Goal: Task Accomplishment & Management: Manage account settings

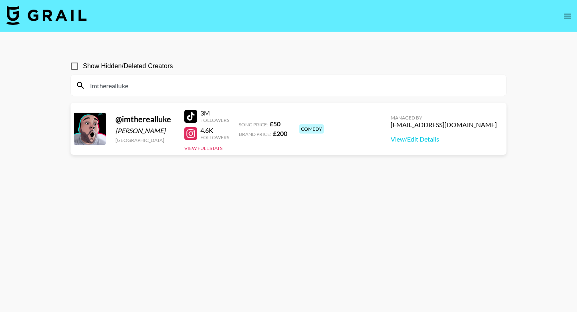
click at [224, 86] on input "imtherealluke" at bounding box center [293, 85] width 416 height 13
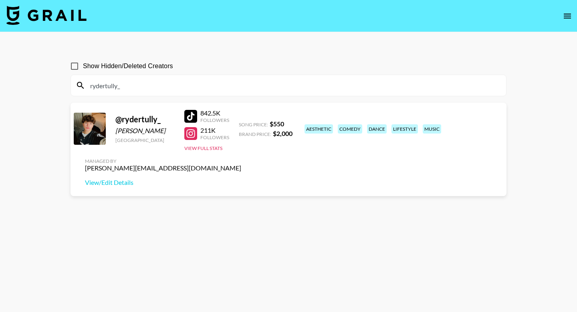
click at [183, 87] on input "rydertully_" at bounding box center [293, 85] width 416 height 13
paste input "swiftmarket"
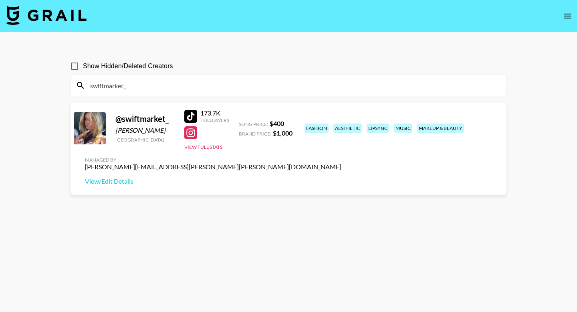
click at [202, 85] on input "swiftmarket_" at bounding box center [293, 85] width 416 height 13
paste input "giaroseofficial10"
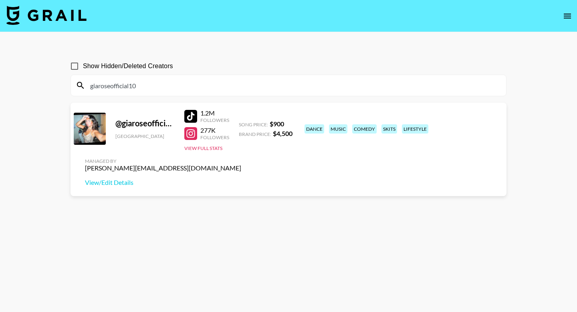
click at [235, 89] on input "giaroseofficial10" at bounding box center [293, 85] width 416 height 13
paste input "camfant"
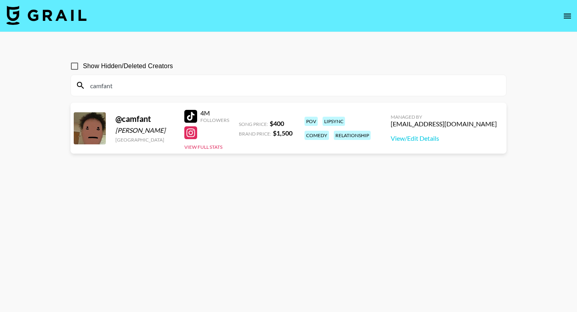
type input "camfant"
click at [571, 16] on icon "open drawer" at bounding box center [568, 16] width 10 height 10
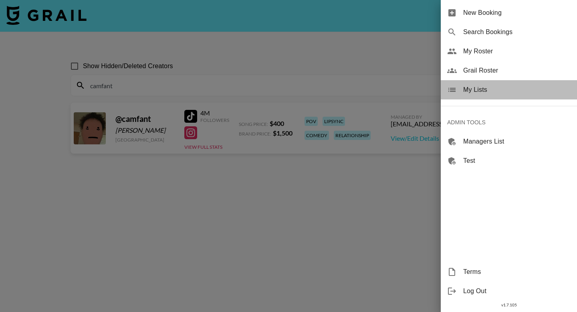
click at [487, 94] on span "My Lists" at bounding box center [516, 90] width 107 height 10
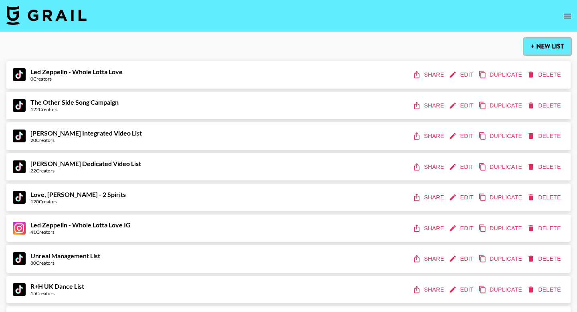
click at [544, 50] on button "+ New List" at bounding box center [547, 46] width 47 height 16
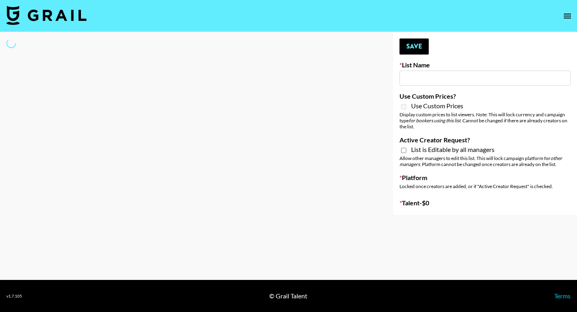
type input "K"
select select "Song"
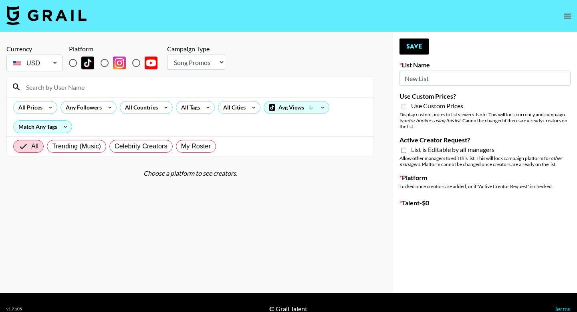
type input "New Lista"
radio input "true"
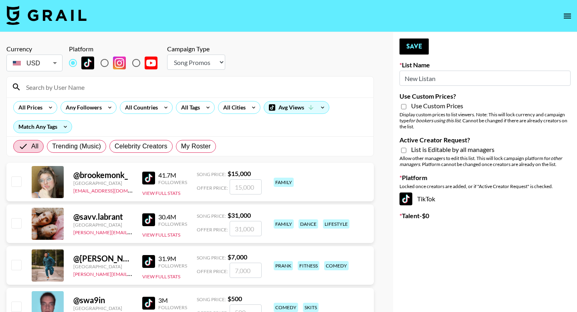
click at [417, 80] on input "New Listan" at bounding box center [485, 78] width 171 height 15
drag, startPoint x: 544, startPoint y: 50, endPoint x: 417, endPoint y: 79, distance: 131.2
click at [417, 80] on input "New Listan" at bounding box center [485, 78] width 171 height 15
type input "Korean Based Anime Creators"
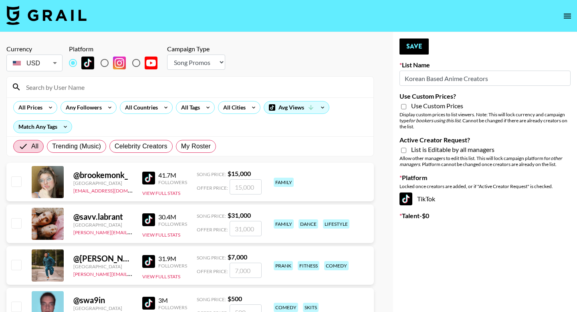
click at [405, 151] on input "Active Creator Request?" at bounding box center [403, 150] width 5 height 7
checkbox input "true"
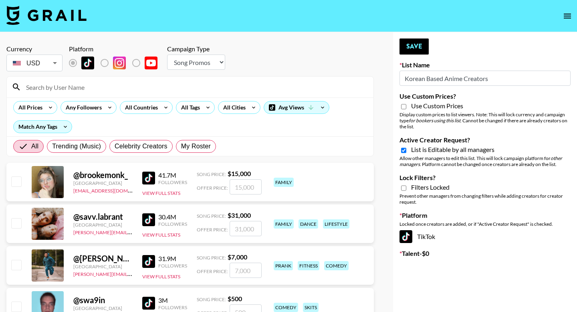
click at [404, 188] on input "Lock Filters?" at bounding box center [403, 187] width 5 height 7
checkbox input "true"
click at [152, 108] on div "All Countries" at bounding box center [139, 107] width 39 height 12
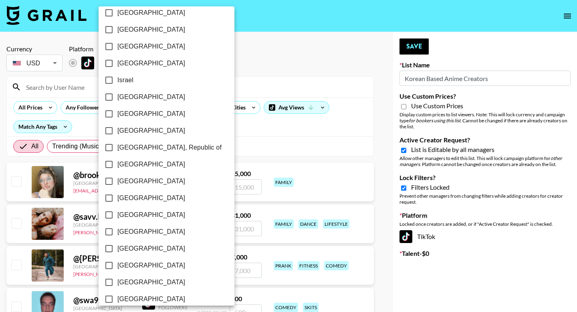
scroll to position [326, 0]
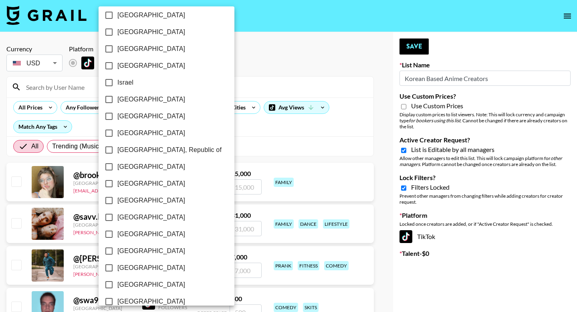
click at [108, 148] on input "[GEOGRAPHIC_DATA], Republic of" at bounding box center [109, 150] width 17 height 17
checkbox input "true"
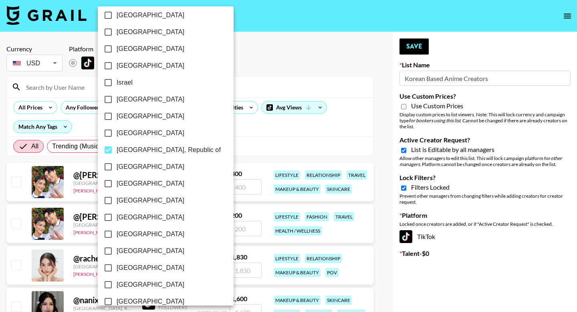
click at [259, 47] on div at bounding box center [288, 156] width 577 height 312
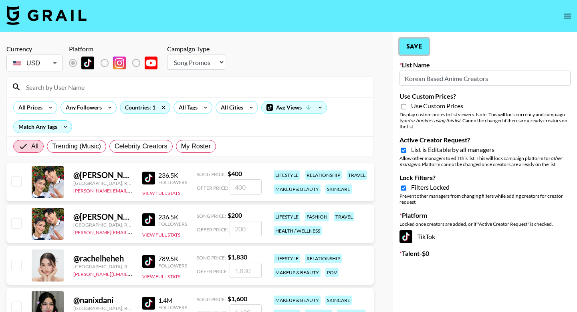
click at [417, 44] on button "Save" at bounding box center [414, 46] width 29 height 16
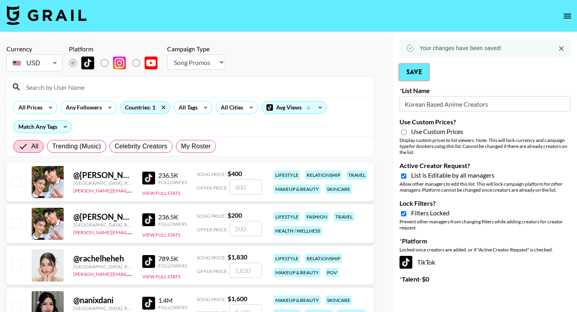
click at [417, 44] on div "Your changes have been saved!" at bounding box center [485, 47] width 171 height 19
click at [568, 14] on icon "open drawer" at bounding box center [568, 16] width 10 height 10
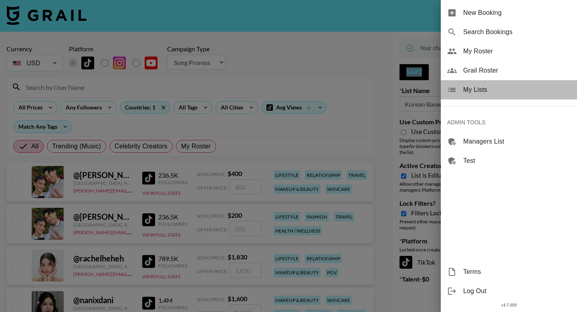
click at [487, 90] on span "My Lists" at bounding box center [516, 90] width 107 height 10
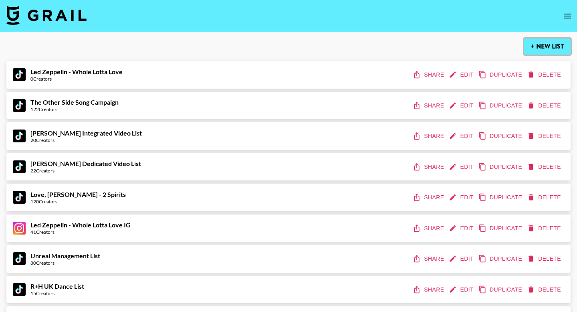
click at [546, 45] on button "+ New List" at bounding box center [547, 46] width 47 height 16
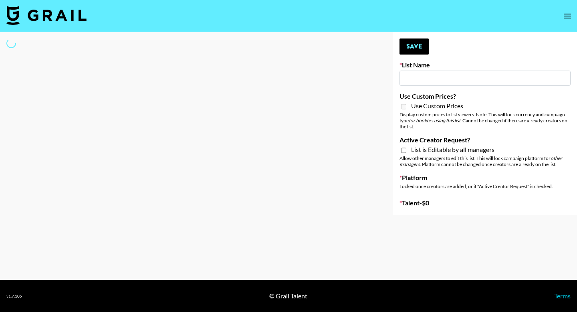
click at [422, 80] on input at bounding box center [485, 78] width 171 height 15
type input "U"
select select "Song"
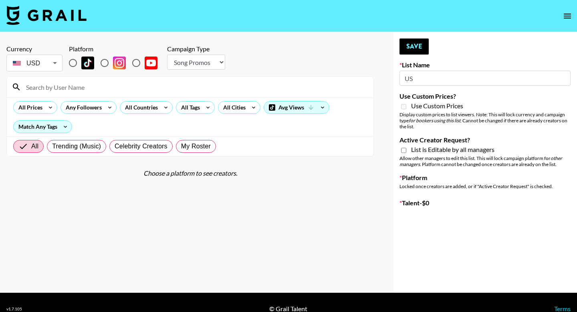
type input "New List"
radio input "true"
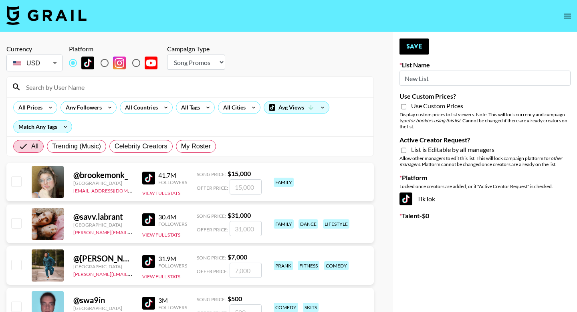
click at [422, 80] on input "New List" at bounding box center [485, 78] width 171 height 15
type input "US Based Music Creators"
click at [405, 149] on input "Active Creator Request?" at bounding box center [403, 150] width 5 height 7
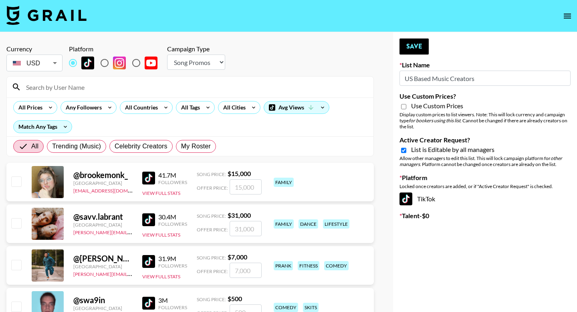
checkbox input "true"
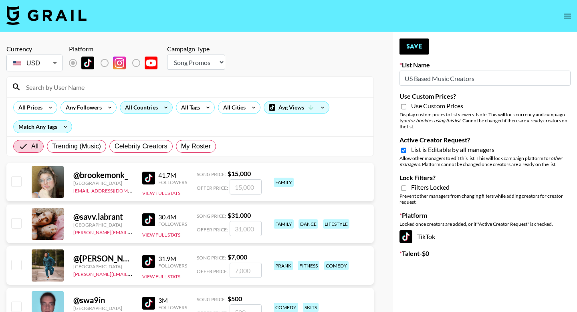
click at [146, 108] on div "All Countries" at bounding box center [139, 107] width 39 height 12
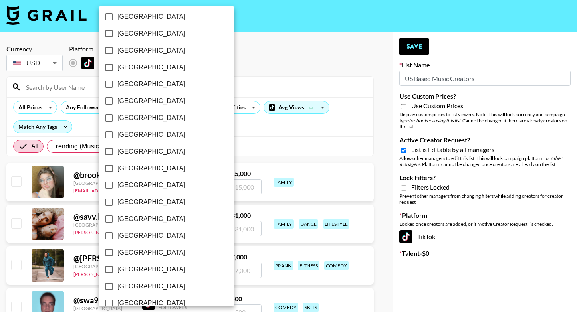
scroll to position [623, 0]
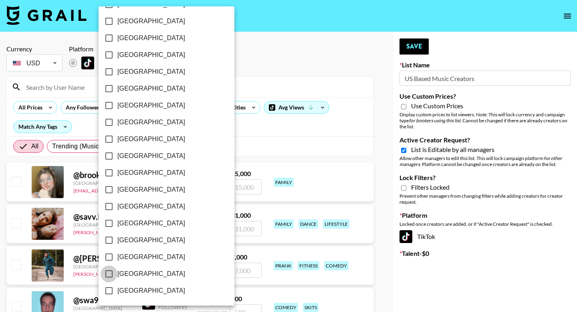
click at [105, 273] on input "[GEOGRAPHIC_DATA]" at bounding box center [109, 273] width 17 height 17
checkbox input "true"
click at [214, 128] on div at bounding box center [288, 156] width 577 height 312
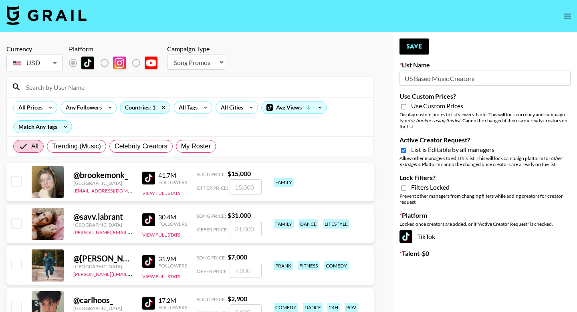
click at [184, 84] on input at bounding box center [195, 87] width 348 height 13
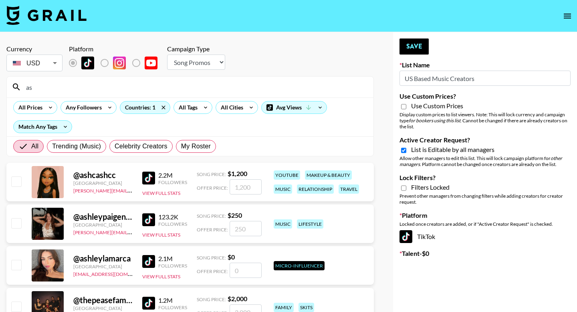
type input "a"
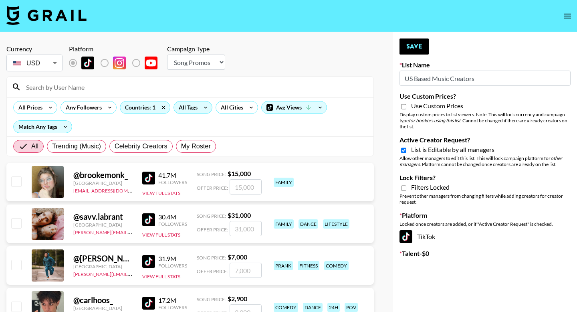
click at [192, 104] on div "All Tags" at bounding box center [186, 107] width 25 height 12
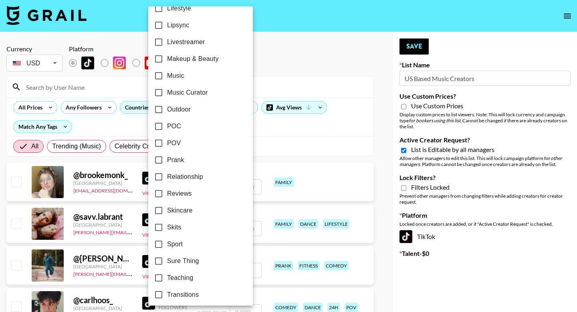
scroll to position [407, 0]
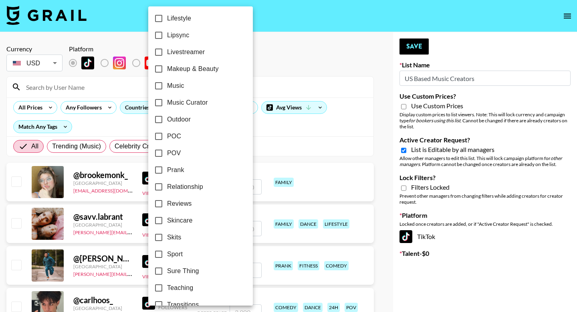
click at [159, 84] on input "Music" at bounding box center [158, 85] width 17 height 17
checkbox input "true"
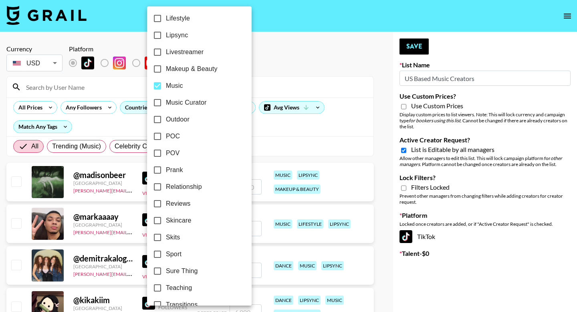
click at [414, 47] on div at bounding box center [288, 156] width 577 height 312
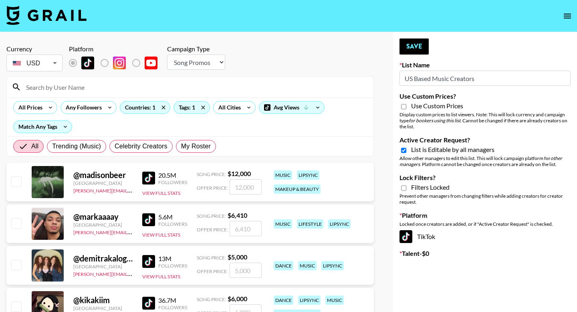
click at [405, 187] on input "Lock Filters?" at bounding box center [403, 187] width 5 height 7
checkbox input "true"
click at [415, 41] on button "Save" at bounding box center [414, 46] width 29 height 16
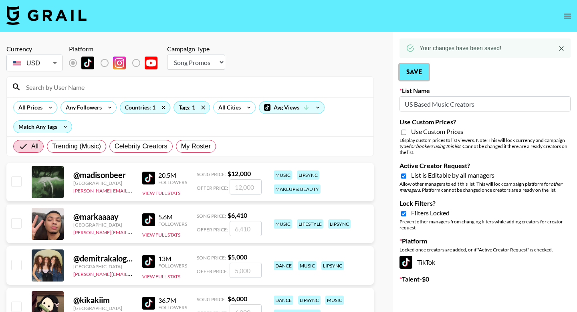
click at [415, 41] on div at bounding box center [410, 48] width 9 height 14
click at [566, 17] on icon "open drawer" at bounding box center [568, 16] width 10 height 10
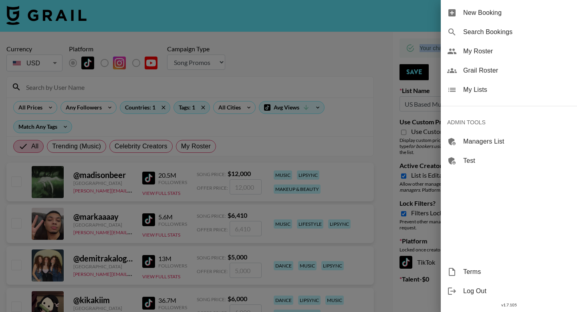
click at [501, 95] on div "My Lists" at bounding box center [509, 89] width 136 height 19
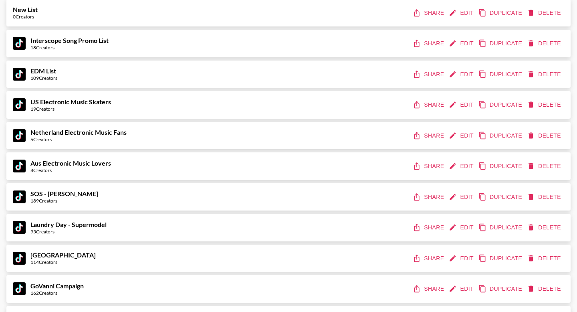
scroll to position [738, 0]
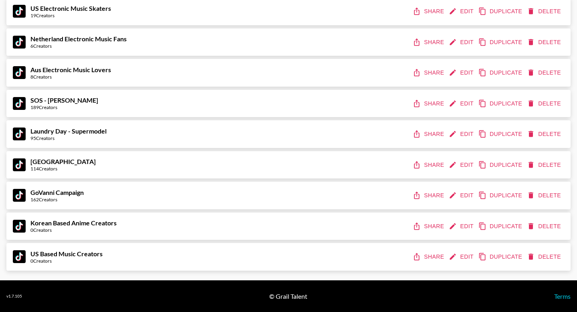
click at [429, 257] on button "Share" at bounding box center [429, 256] width 36 height 15
click at [425, 229] on button "Share" at bounding box center [429, 226] width 36 height 15
